Goal: Communication & Community: Answer question/provide support

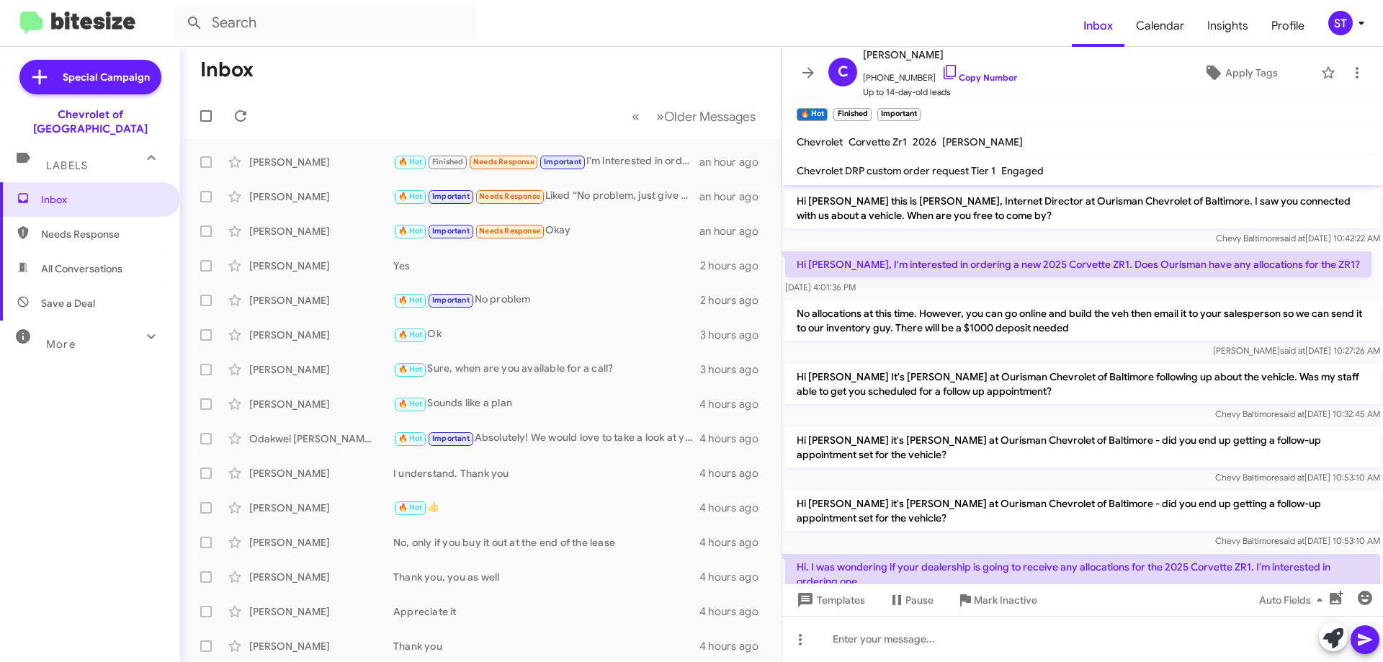
scroll to position [1264, 0]
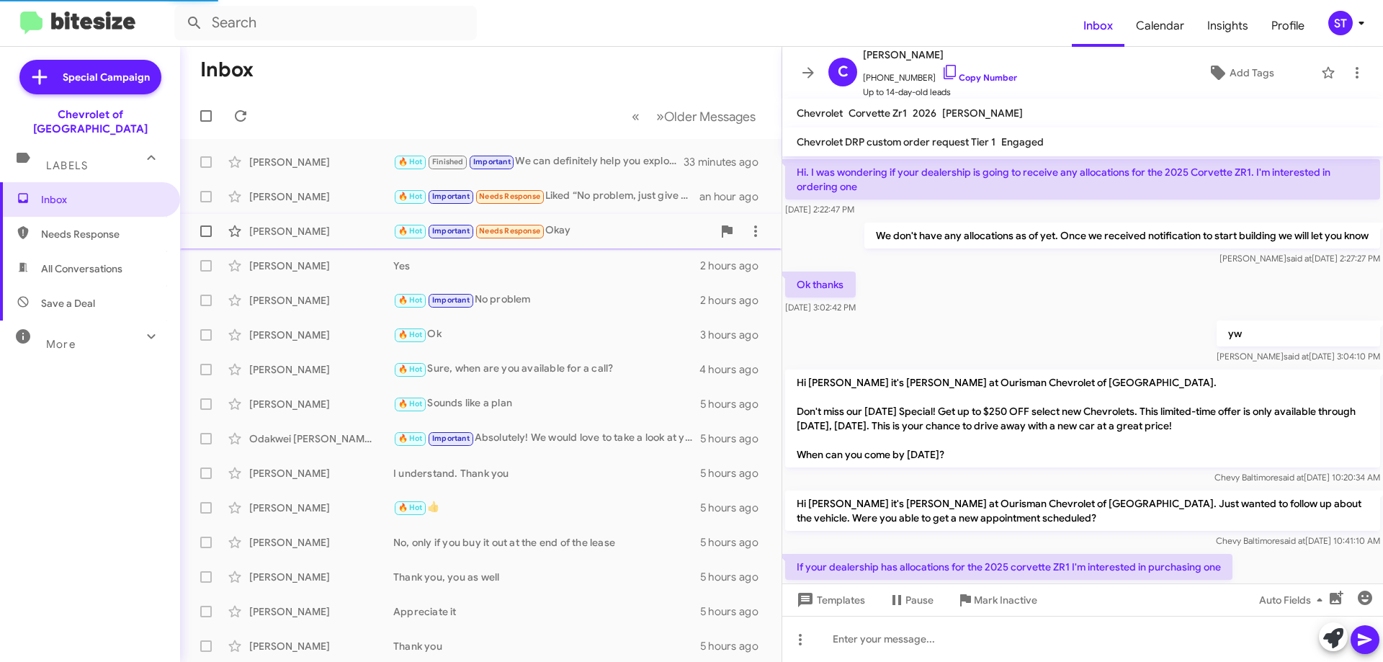
scroll to position [919, 0]
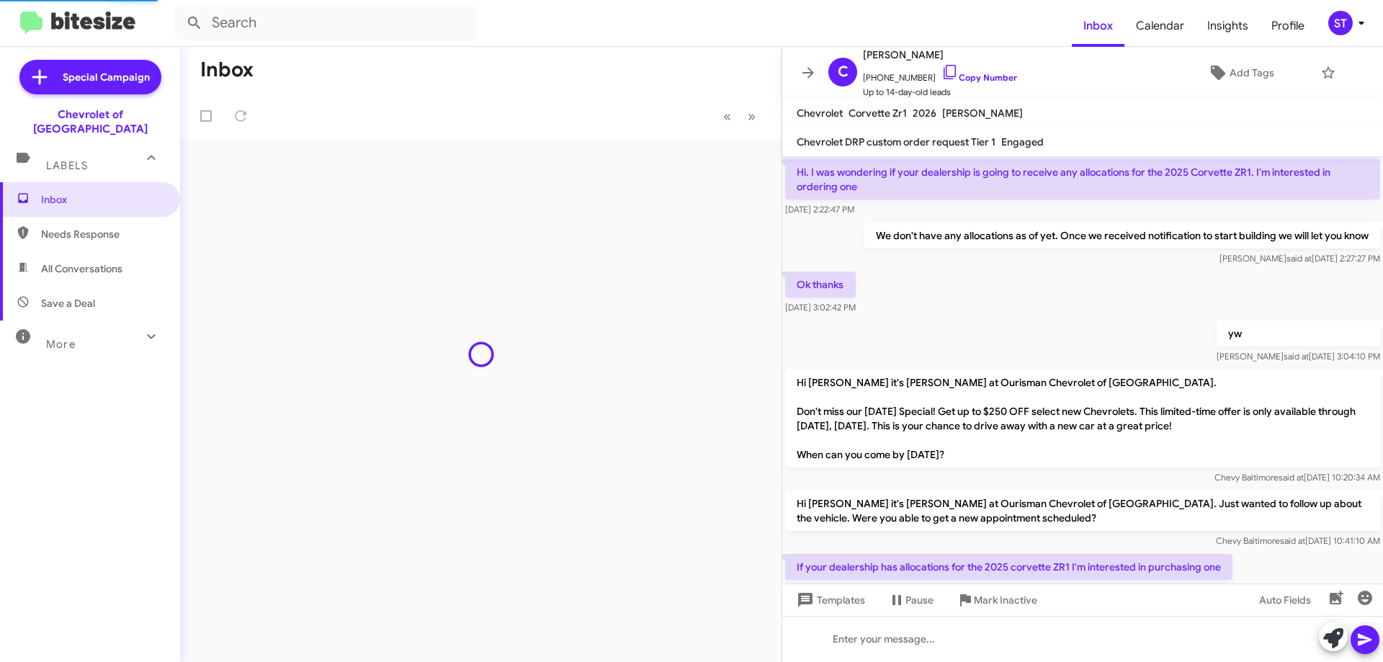
scroll to position [919, 0]
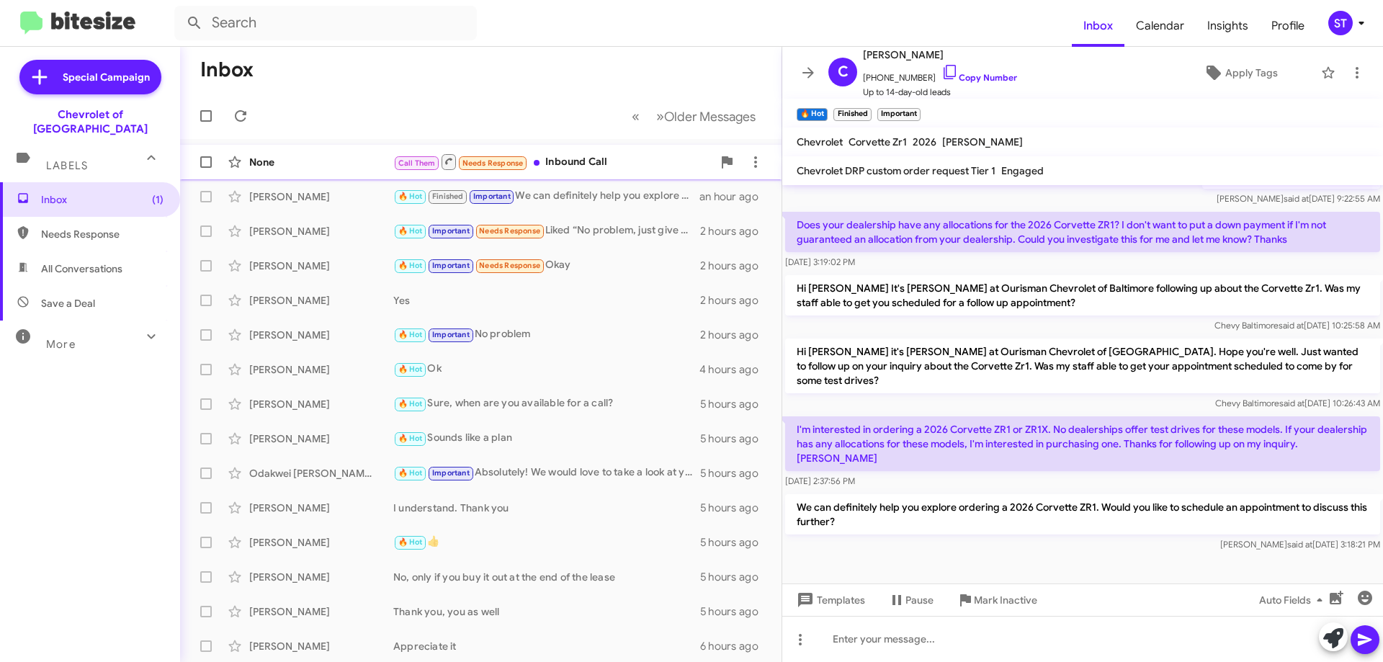
click at [329, 169] on div "None" at bounding box center [321, 162] width 144 height 14
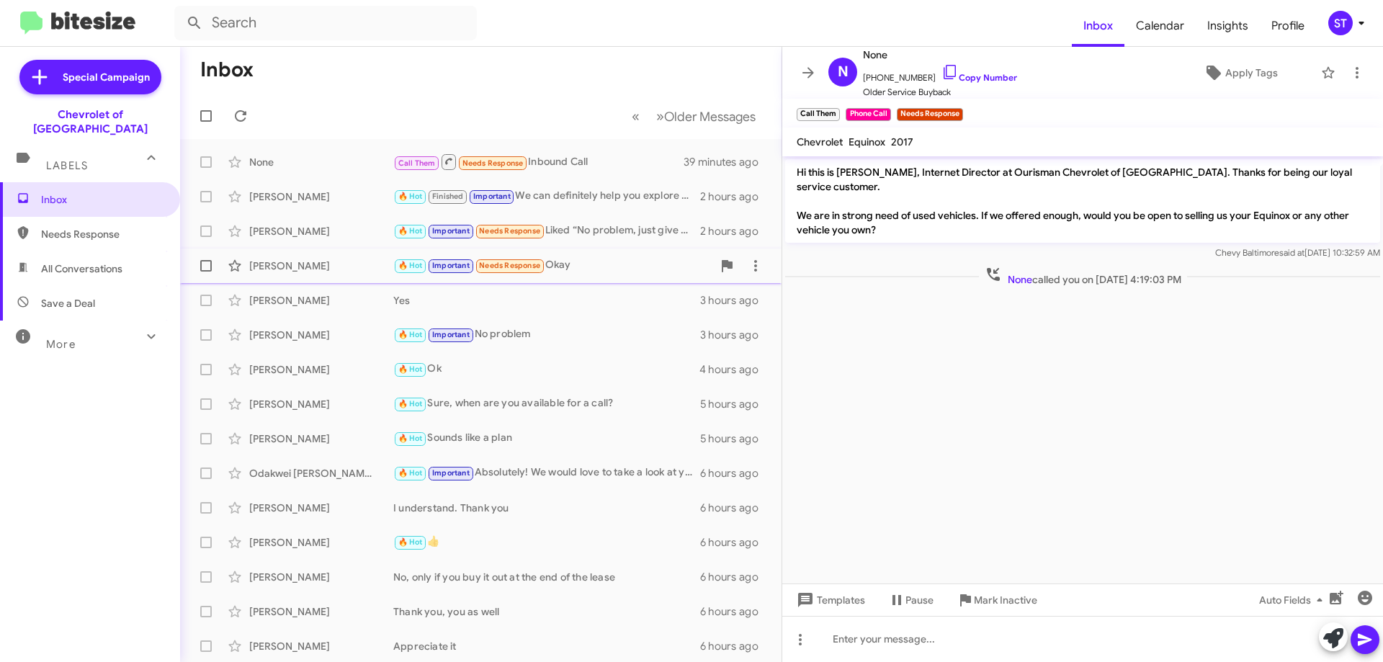
click at [300, 260] on div "[PERSON_NAME]" at bounding box center [321, 266] width 144 height 14
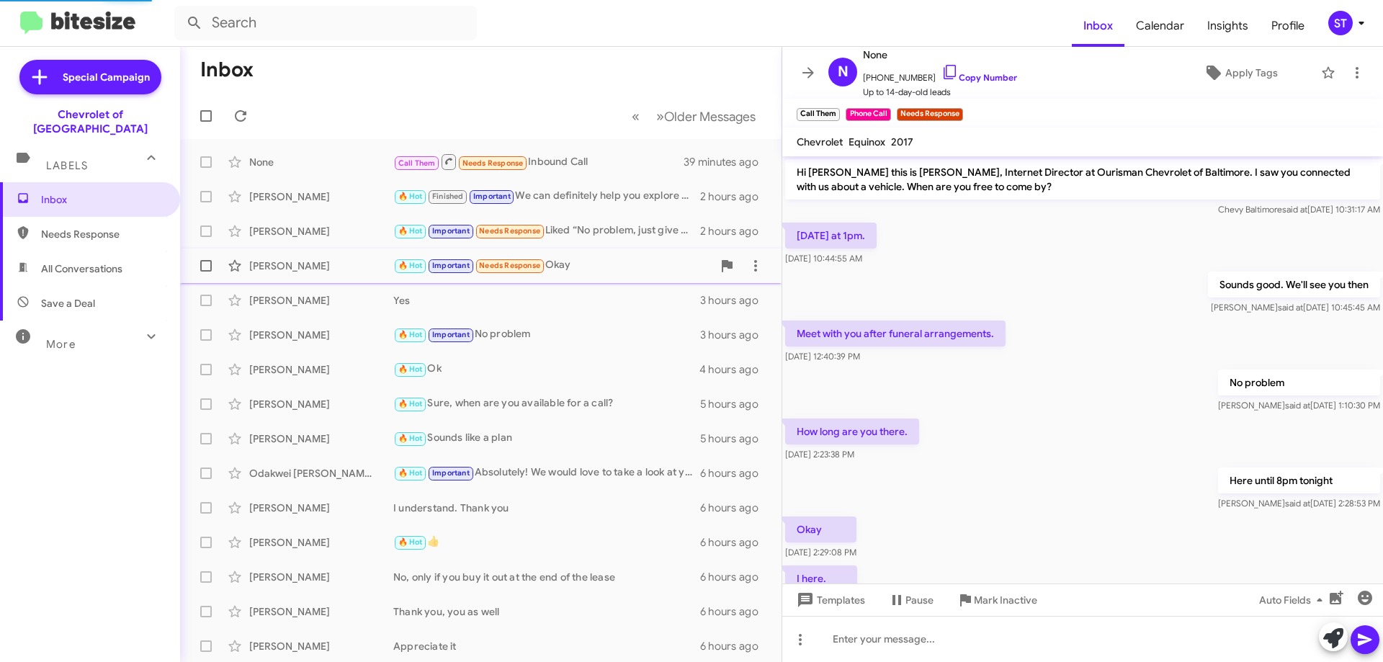
scroll to position [262, 0]
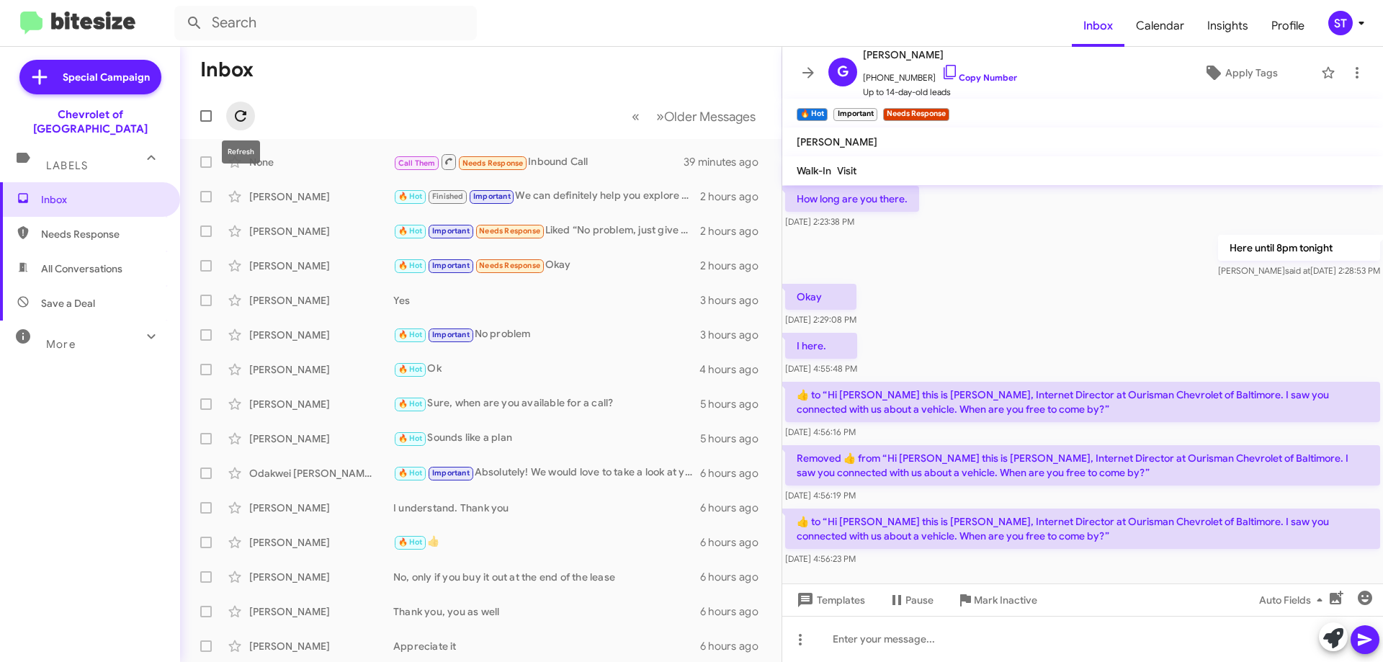
click at [243, 113] on icon at bounding box center [240, 115] width 17 height 17
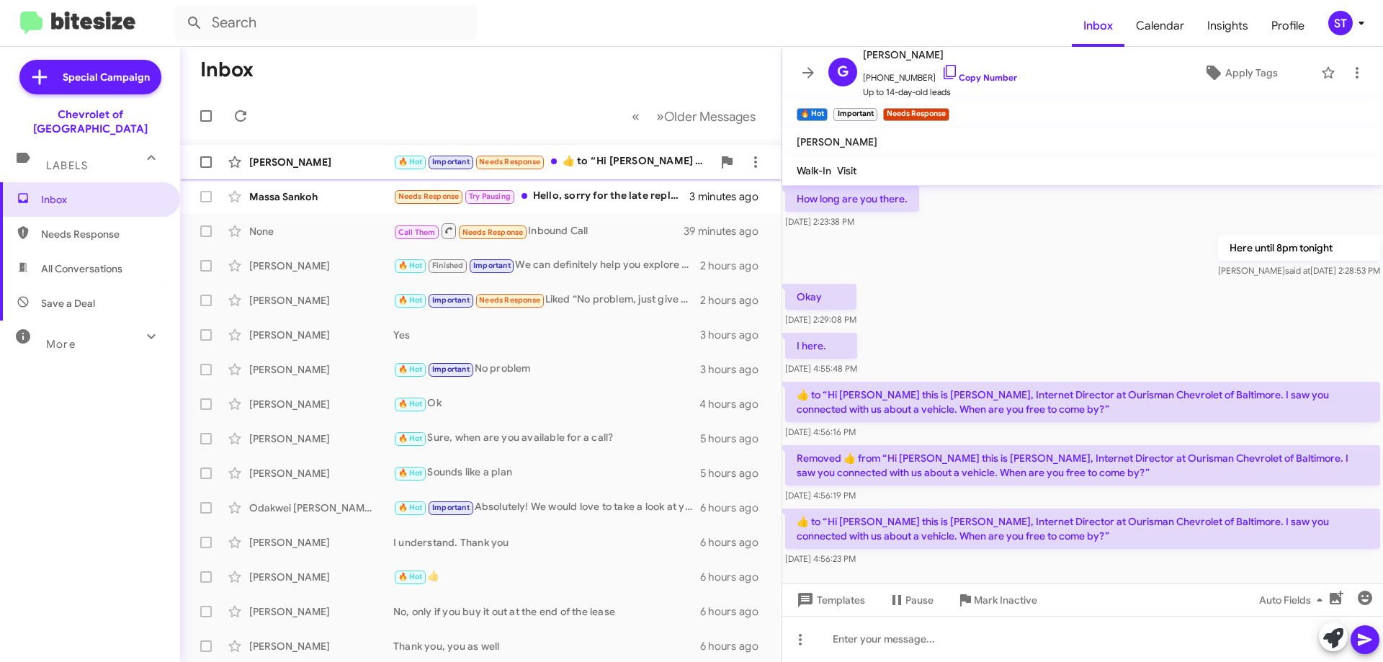
click at [355, 161] on div "[PERSON_NAME]" at bounding box center [321, 162] width 144 height 14
click at [329, 201] on div "Massa Sankoh" at bounding box center [321, 197] width 144 height 14
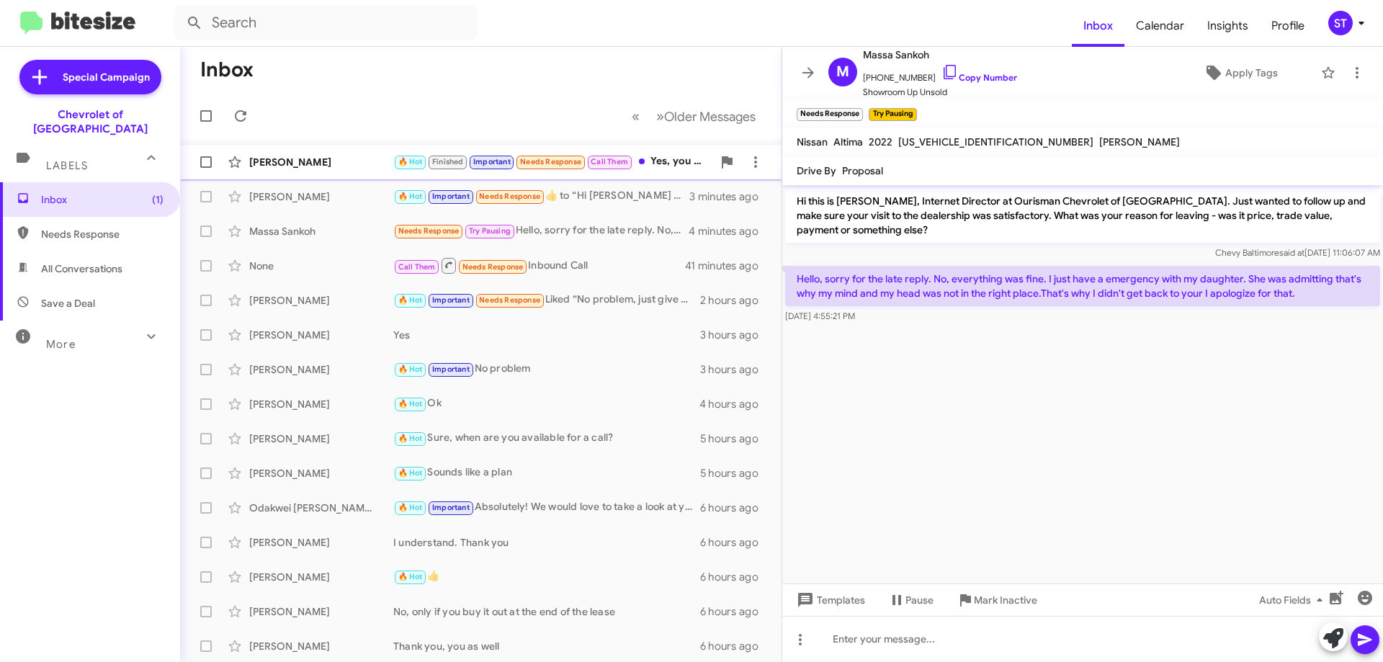
click at [329, 157] on div "[PERSON_NAME]" at bounding box center [321, 162] width 144 height 14
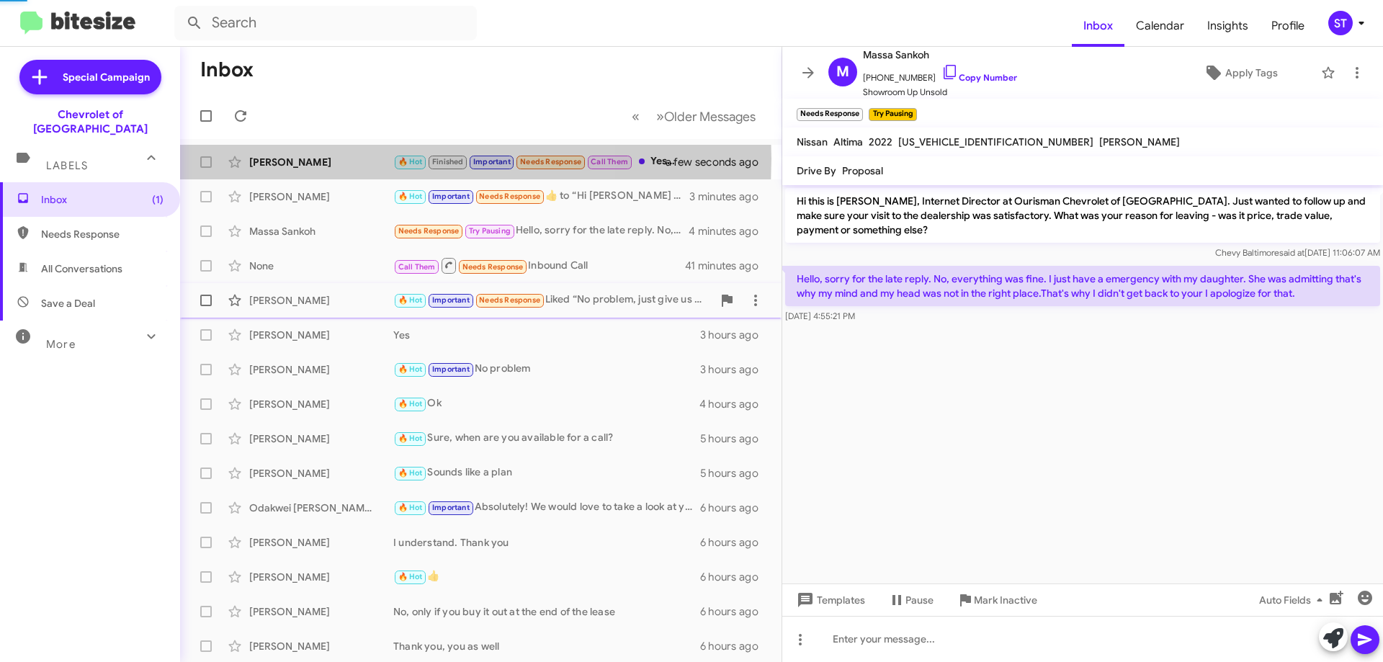
scroll to position [934, 0]
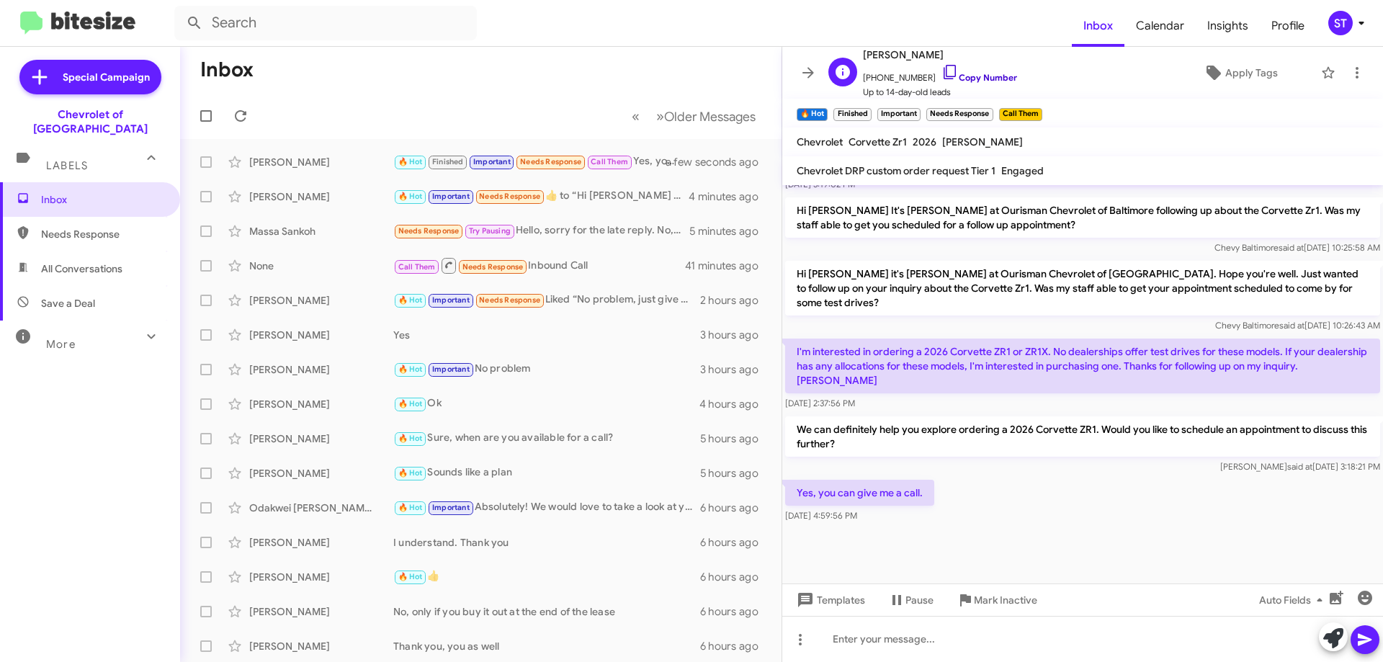
click at [942, 70] on icon at bounding box center [950, 71] width 17 height 17
click at [280, 196] on div "[PERSON_NAME]" at bounding box center [321, 197] width 144 height 14
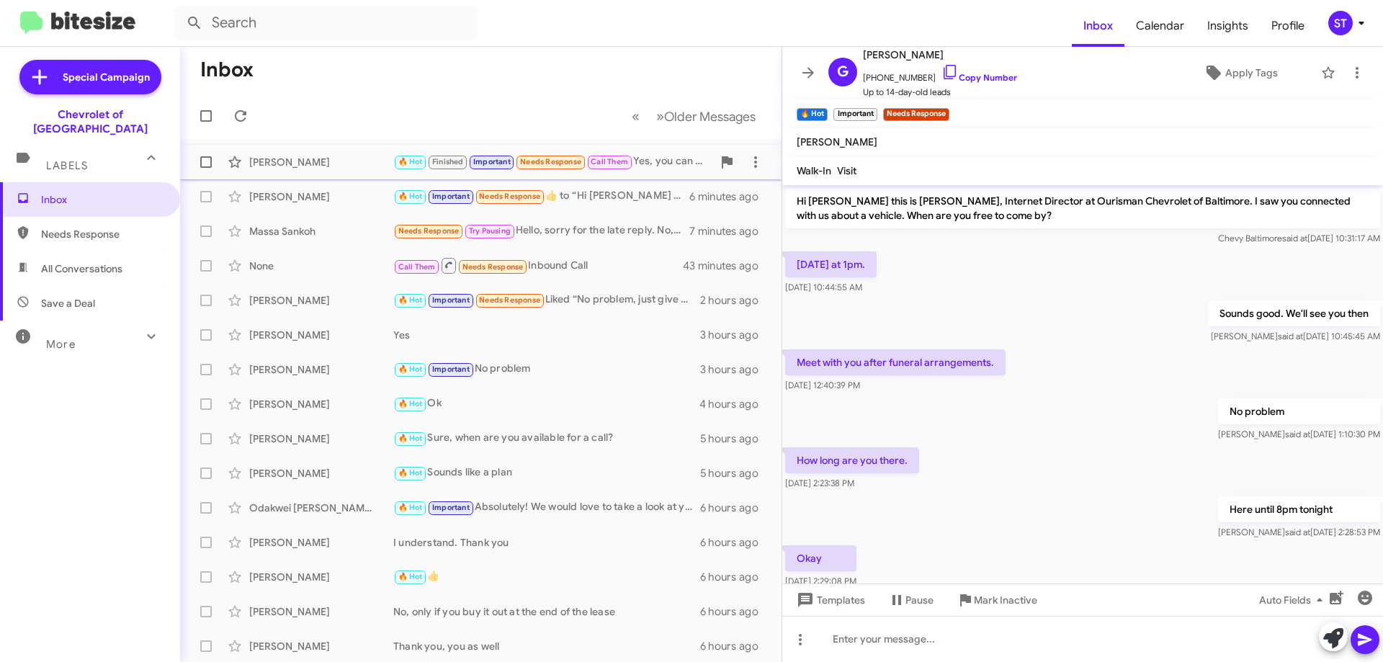
click at [325, 166] on div "[PERSON_NAME]" at bounding box center [321, 162] width 144 height 14
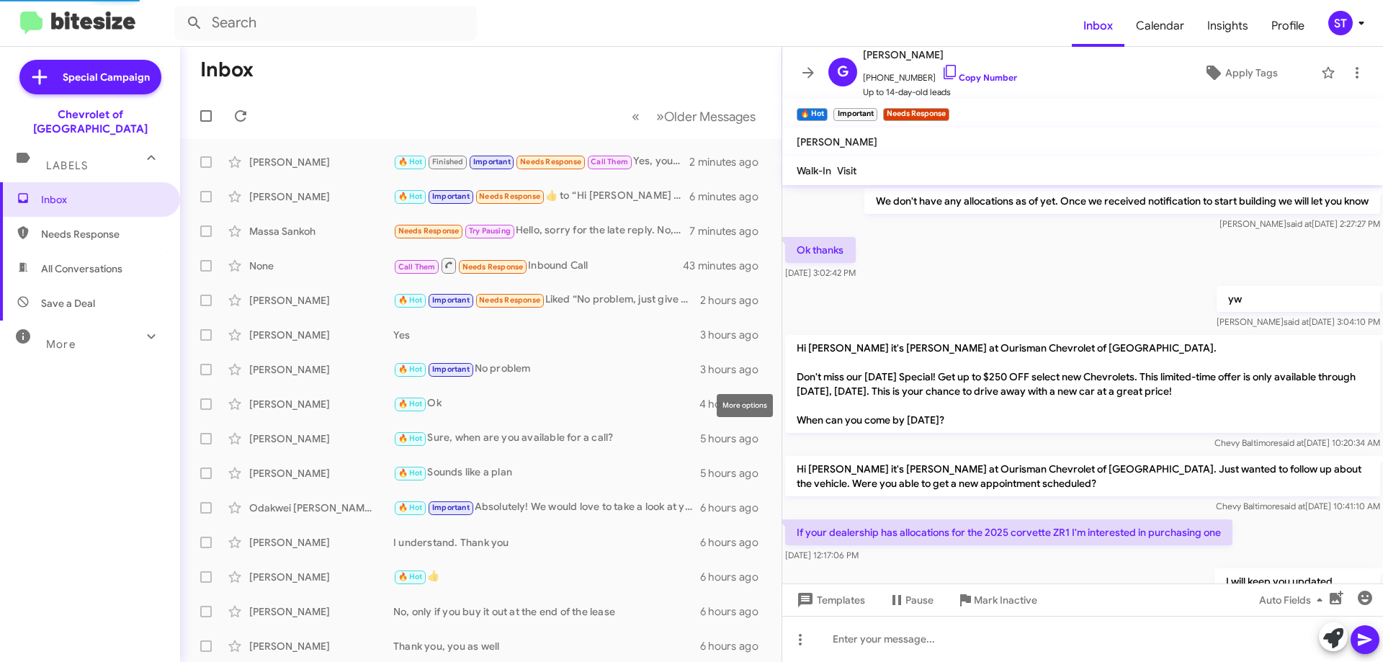
scroll to position [934, 0]
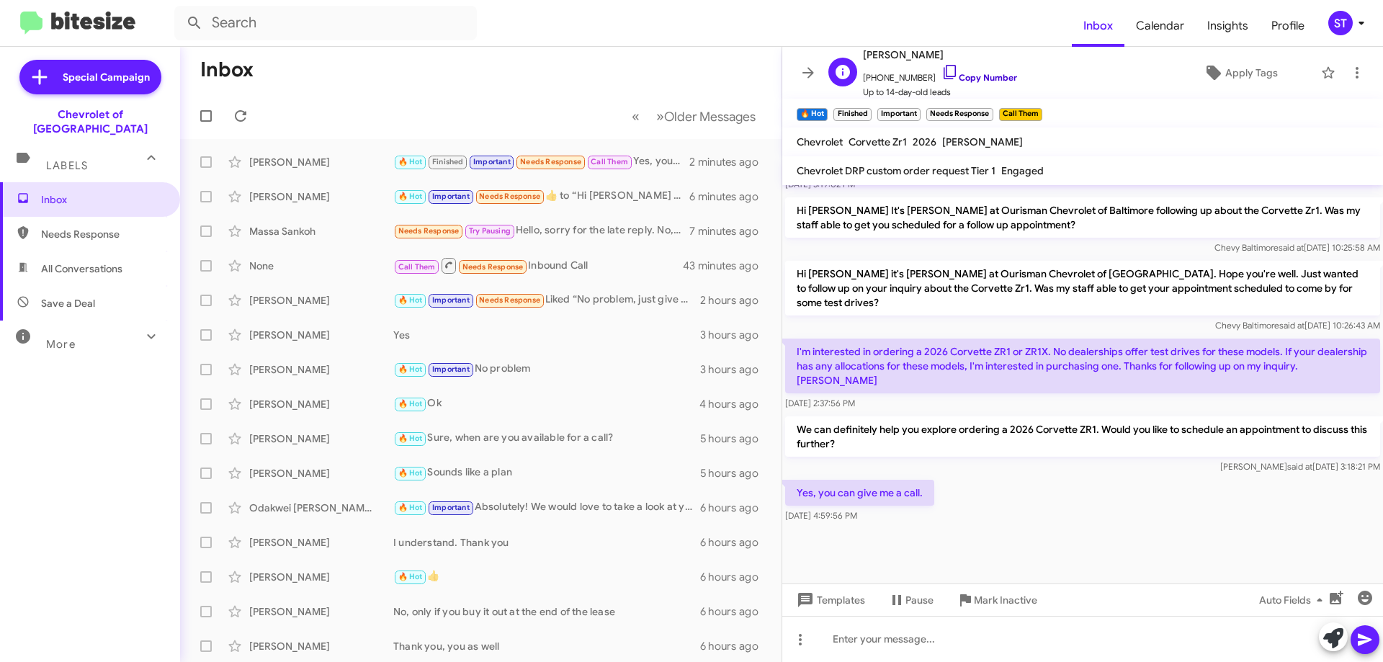
click at [942, 74] on icon at bounding box center [950, 71] width 17 height 17
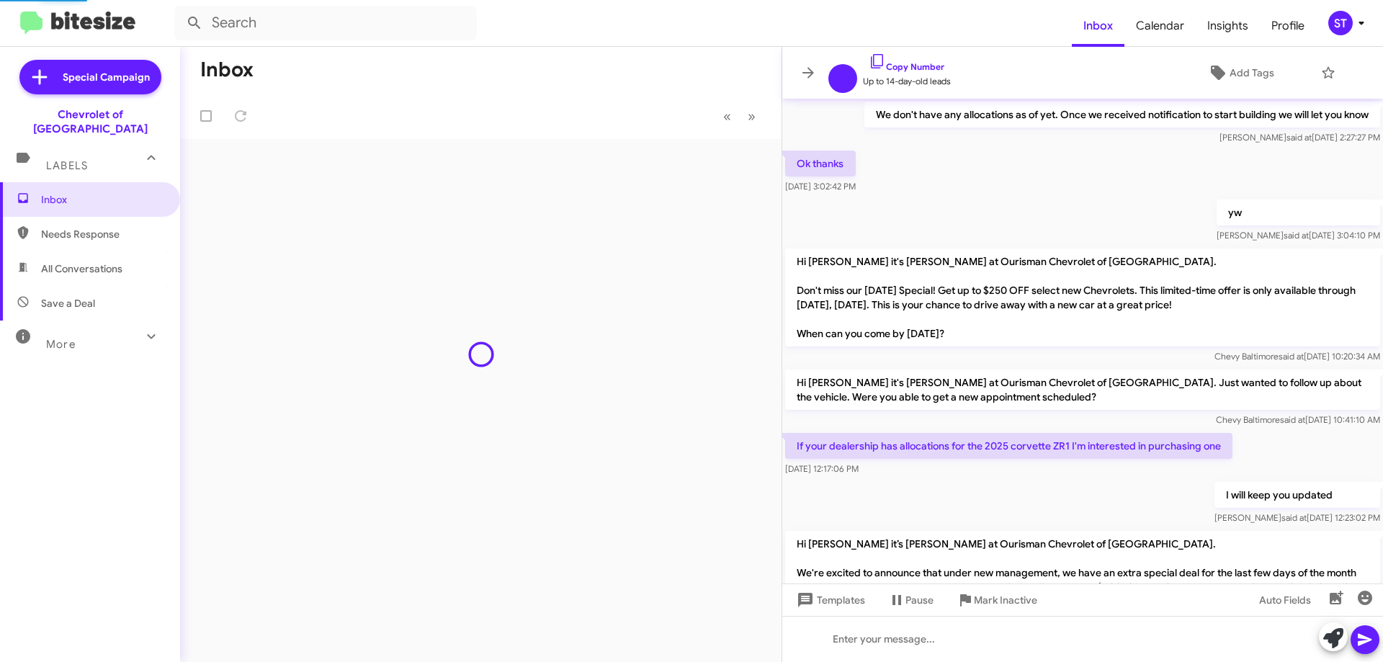
scroll to position [847, 0]
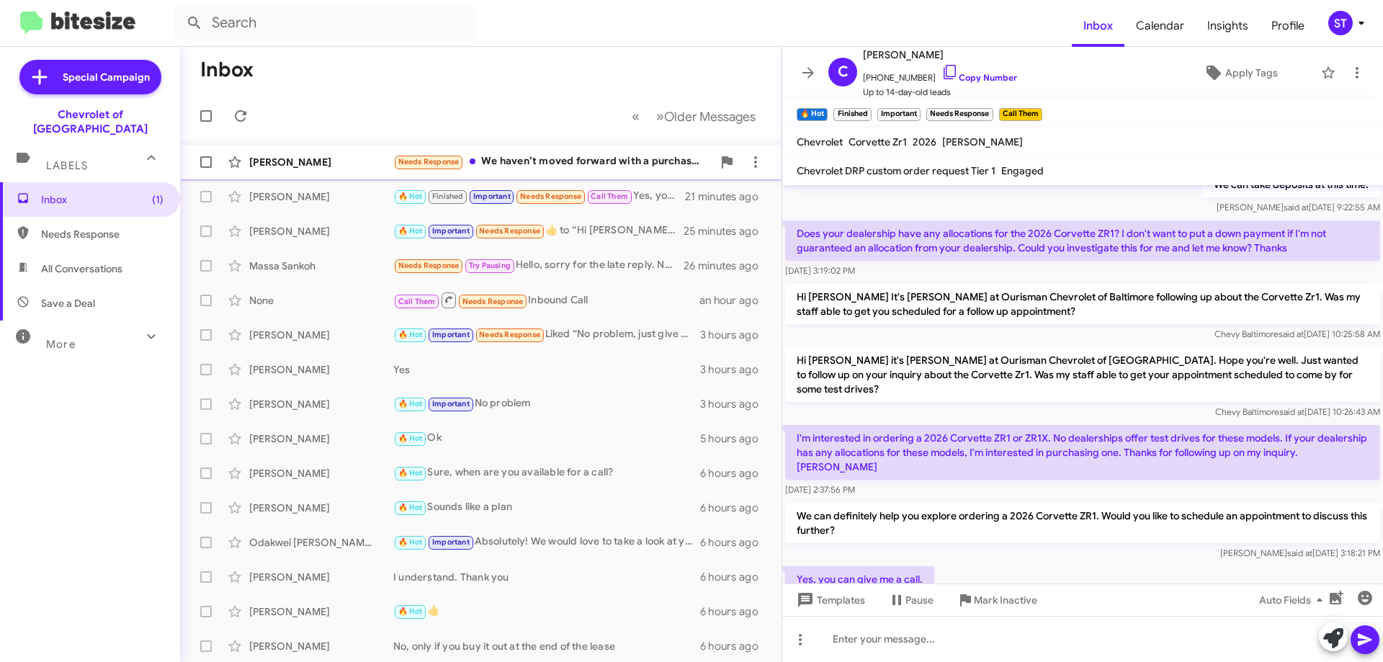
click at [544, 164] on div "Needs Response We haven’t moved forward with a purchase at your dealership beca…" at bounding box center [552, 161] width 319 height 17
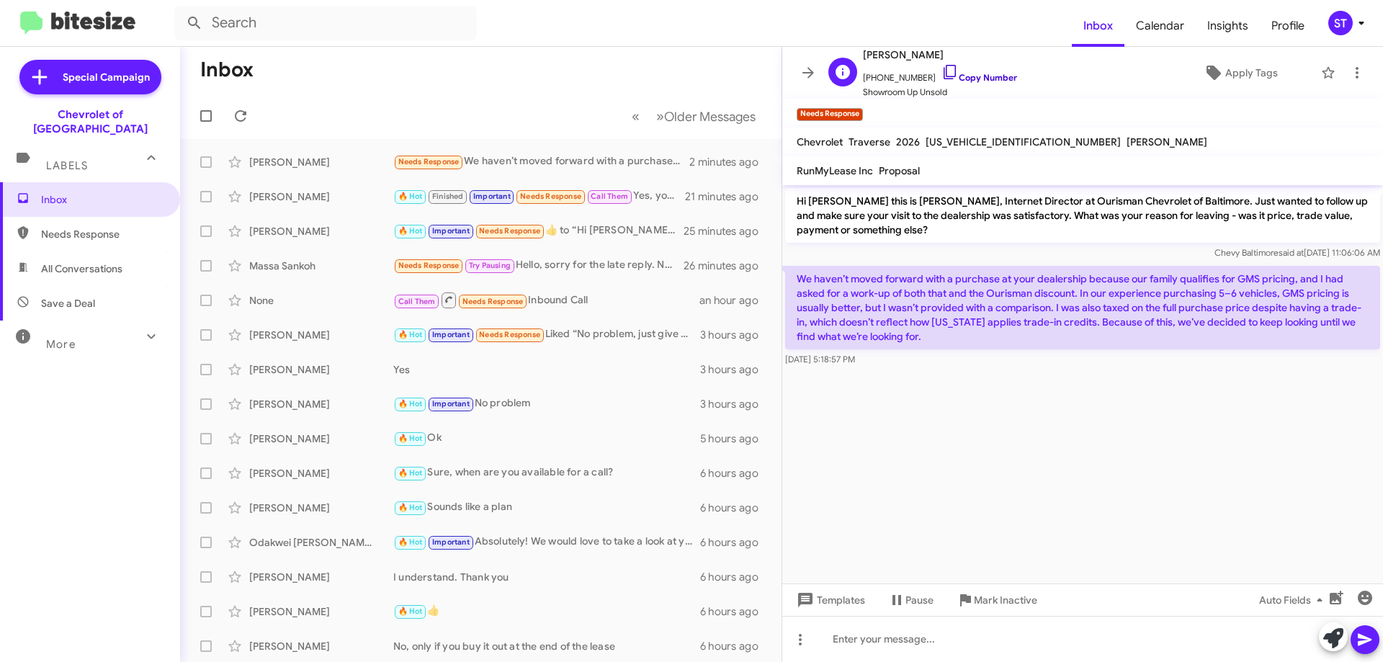
click at [942, 68] on icon at bounding box center [950, 71] width 17 height 17
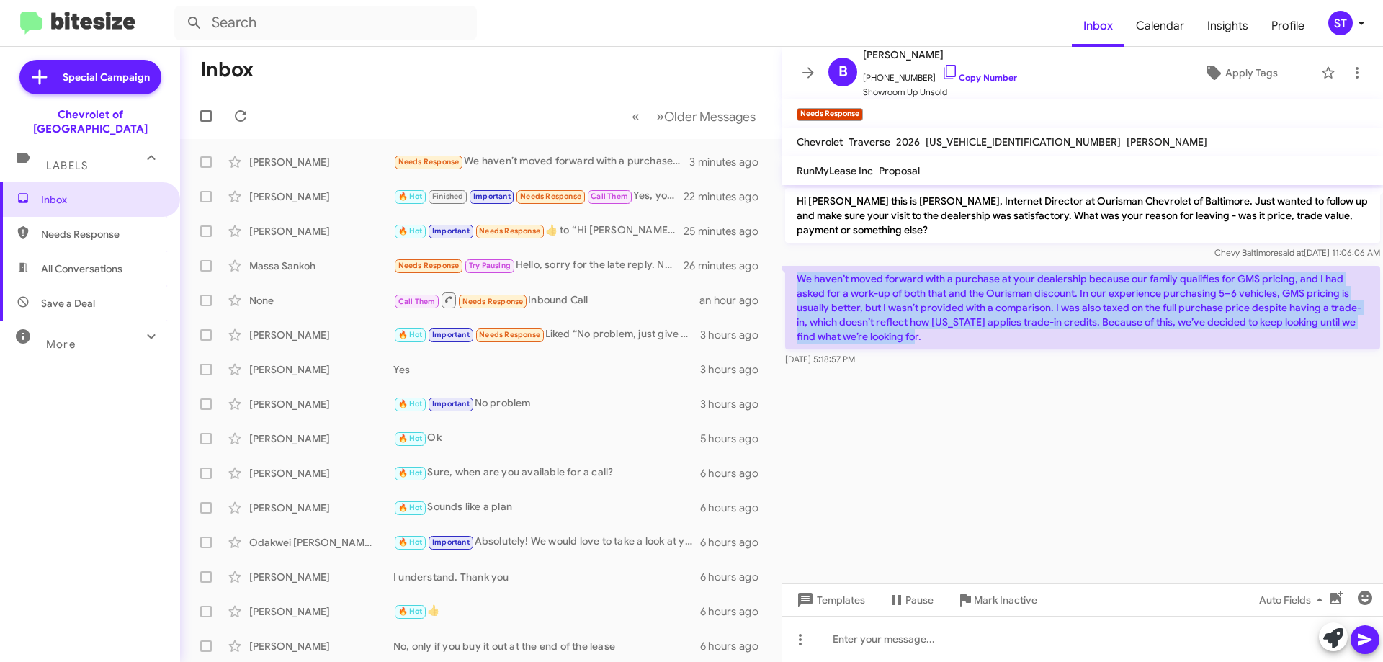
drag, startPoint x: 798, startPoint y: 272, endPoint x: 1028, endPoint y: 347, distance: 241.5
click at [1028, 347] on p "We haven’t moved forward with a purchase at your dealership because our family …" at bounding box center [1082, 308] width 595 height 84
copy p "We haven’t moved forward with a purchase at your dealership because our family …"
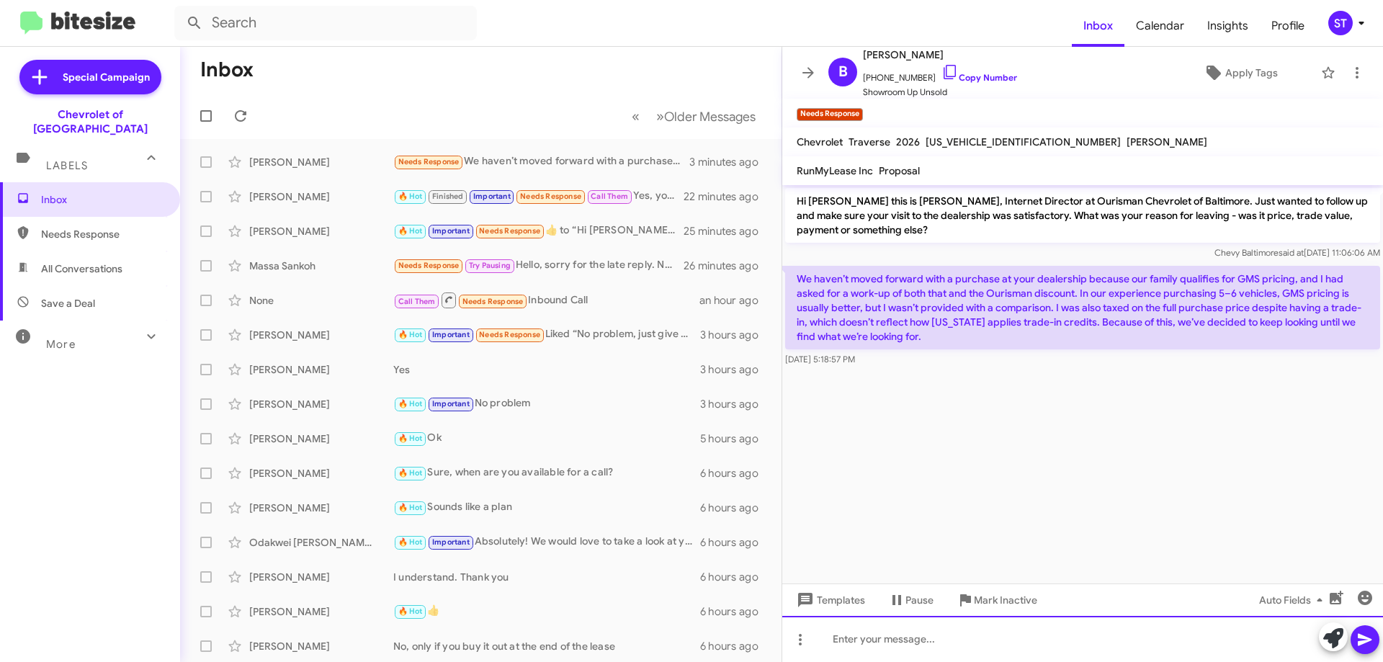
click at [1036, 651] on div at bounding box center [1083, 639] width 601 height 46
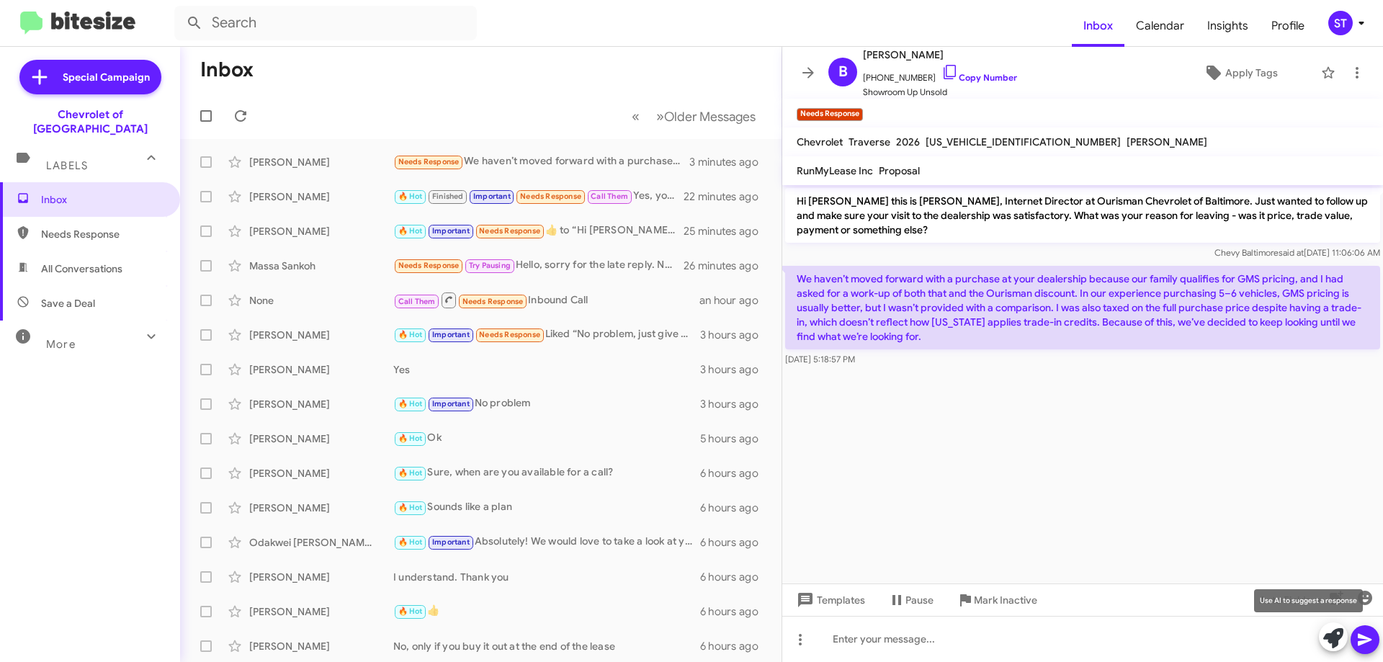
click at [1327, 640] on icon at bounding box center [1334, 638] width 20 height 20
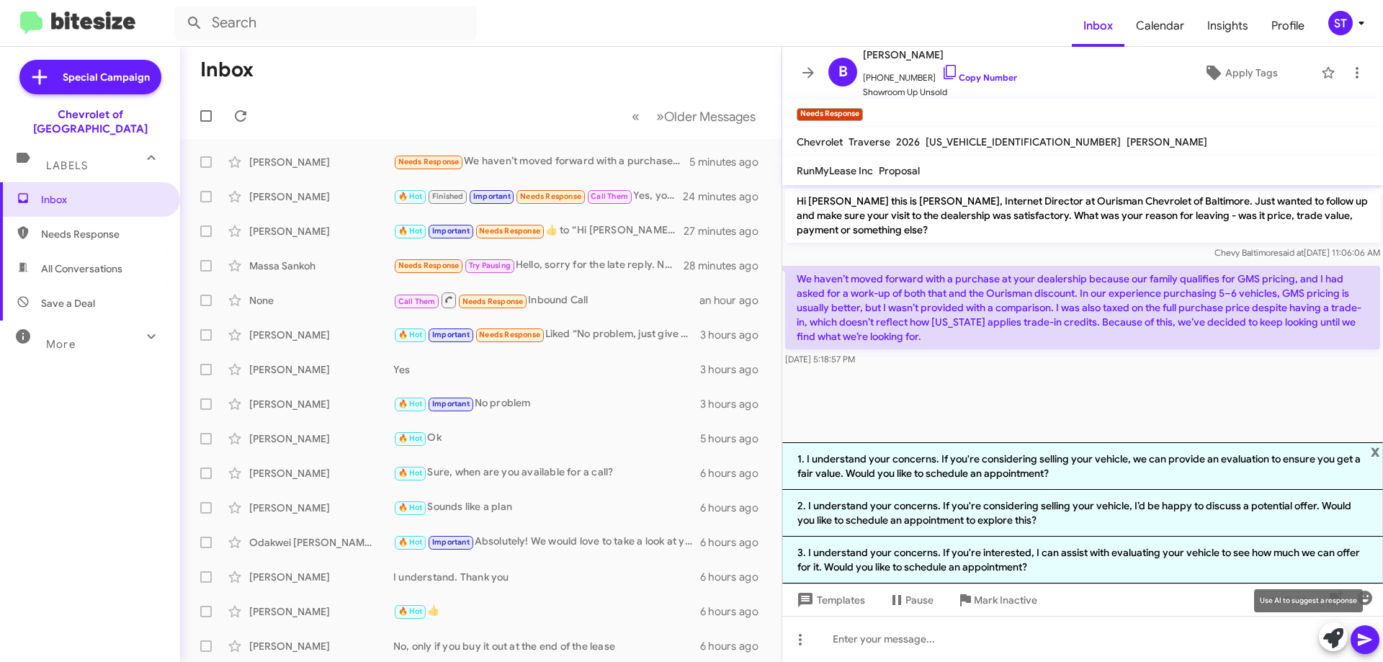
click at [1332, 639] on icon at bounding box center [1334, 638] width 20 height 20
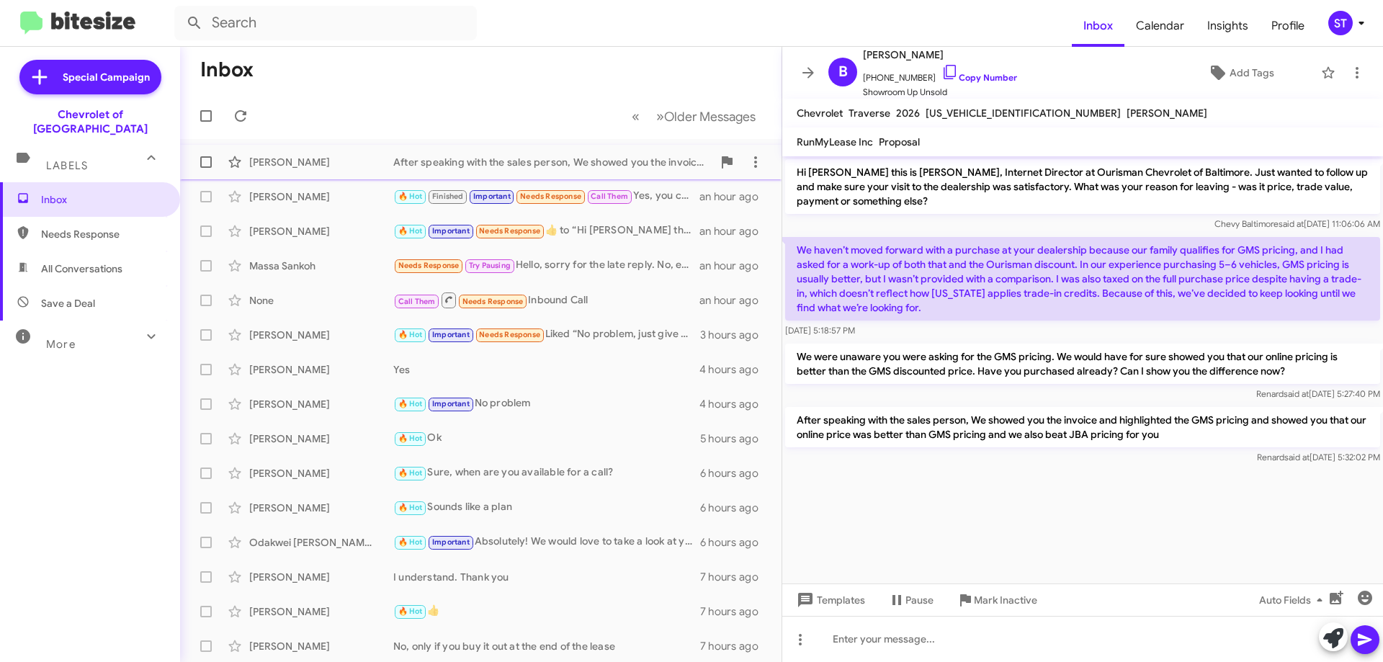
click at [499, 161] on div "After speaking with the sales person, We showed you the invoice and highlighted…" at bounding box center [552, 162] width 319 height 14
